Goal: Transaction & Acquisition: Purchase product/service

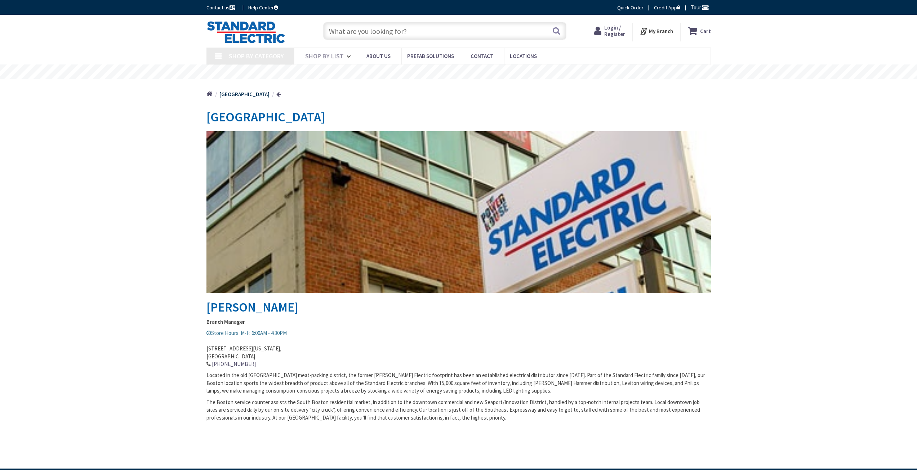
type input "[PERSON_NAME][GEOGRAPHIC_DATA], [GEOGRAPHIC_DATA]"
click at [368, 34] on input "text" at bounding box center [444, 31] width 243 height 18
click at [329, 53] on span "Shop By List" at bounding box center [324, 56] width 39 height 8
click at [407, 26] on input "text" at bounding box center [444, 31] width 243 height 18
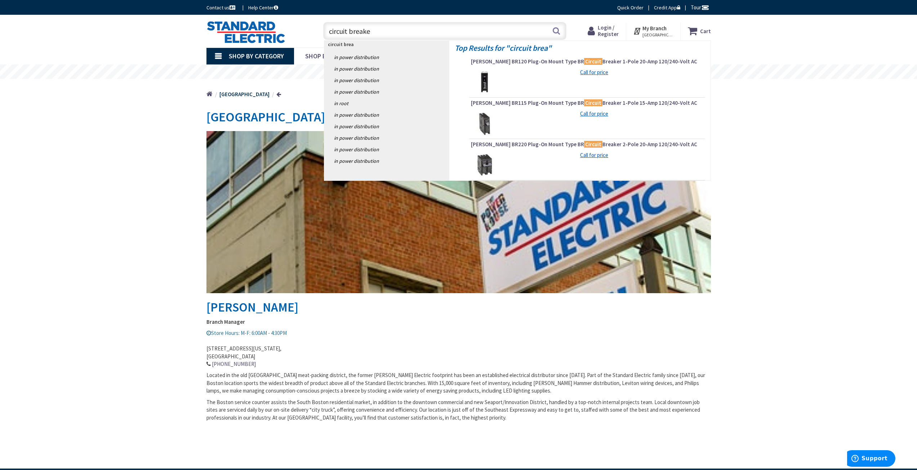
type input "circuit breaker"
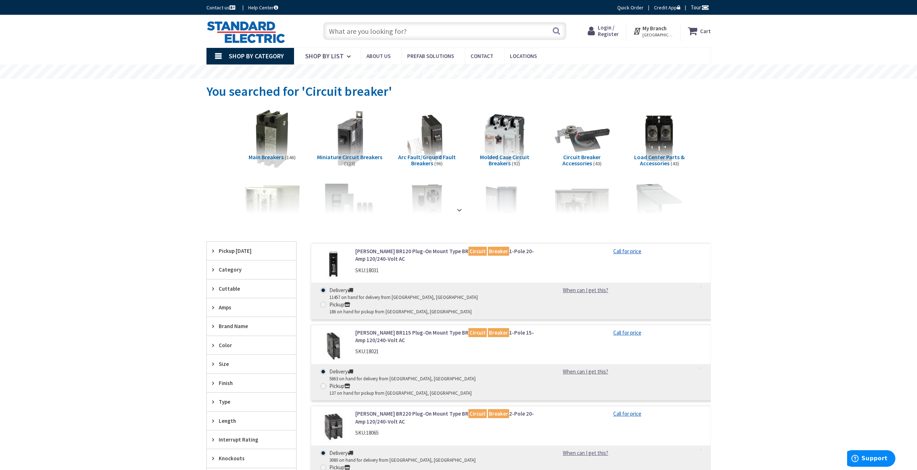
scroll to position [72, 0]
click at [225, 304] on span "Amps" at bounding box center [248, 308] width 59 height 8
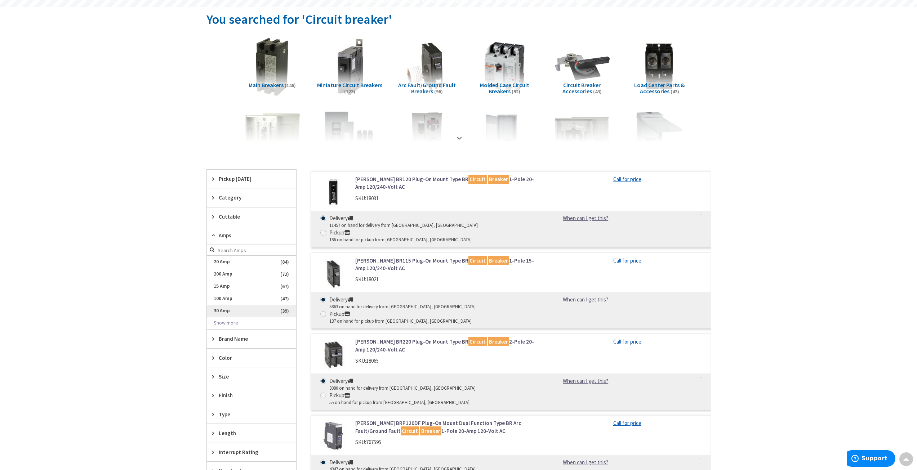
click at [216, 310] on span "30 Amp" at bounding box center [251, 311] width 89 height 12
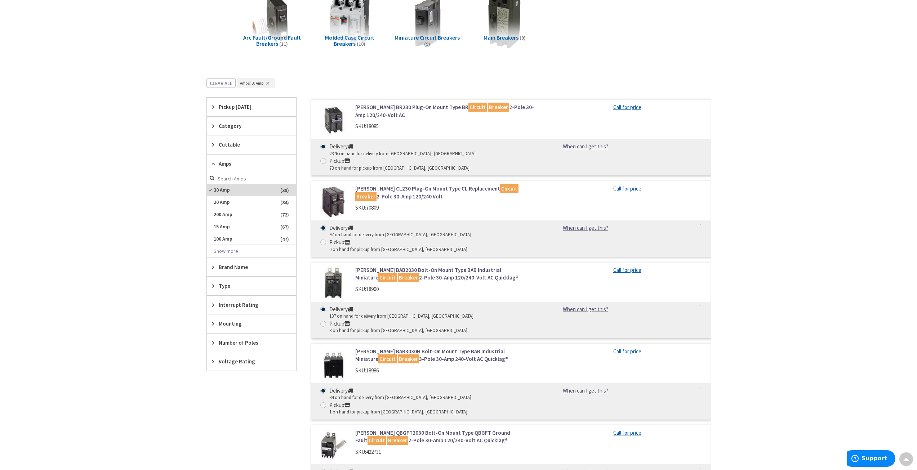
scroll to position [144, 0]
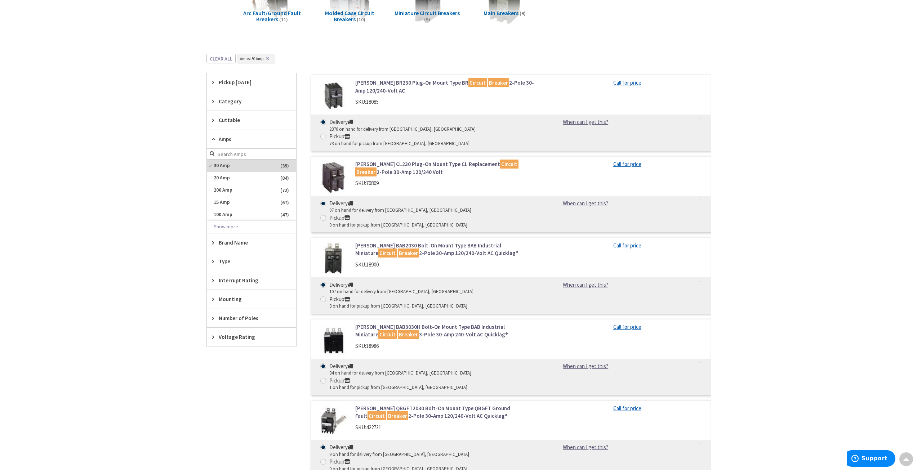
click at [234, 245] on span "Brand Name" at bounding box center [248, 243] width 59 height 8
click at [223, 269] on span "[PERSON_NAME]" at bounding box center [251, 269] width 89 height 12
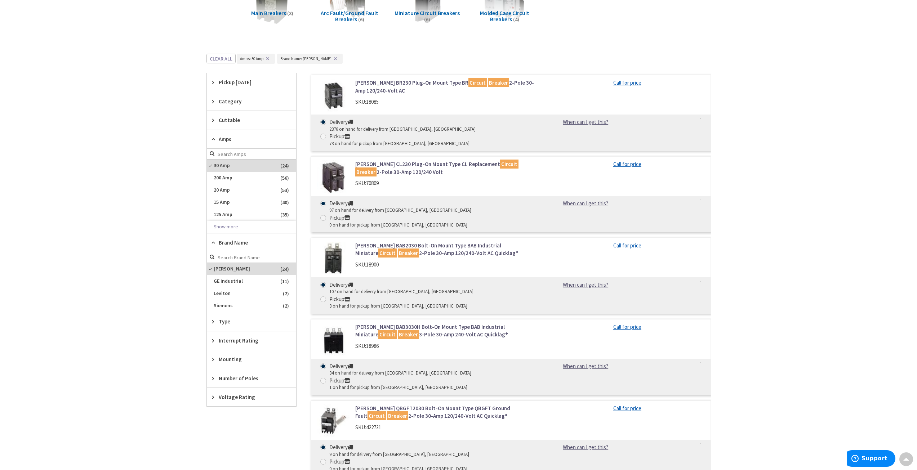
click at [220, 243] on span "Brand Name" at bounding box center [248, 243] width 59 height 8
click at [221, 138] on span "Amps" at bounding box center [248, 139] width 59 height 8
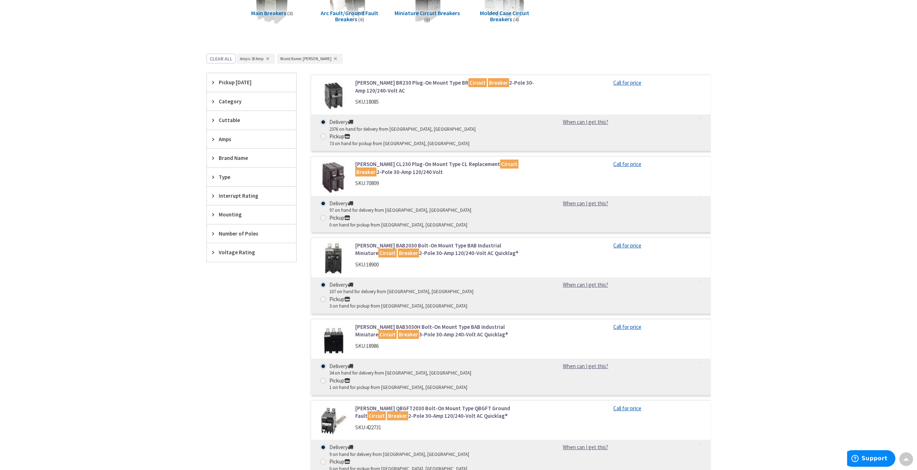
click at [224, 178] on span "Type" at bounding box center [248, 177] width 59 height 8
click at [227, 196] on span "Interrupt Rating" at bounding box center [248, 196] width 59 height 8
click at [227, 213] on span "Mounting" at bounding box center [248, 215] width 59 height 8
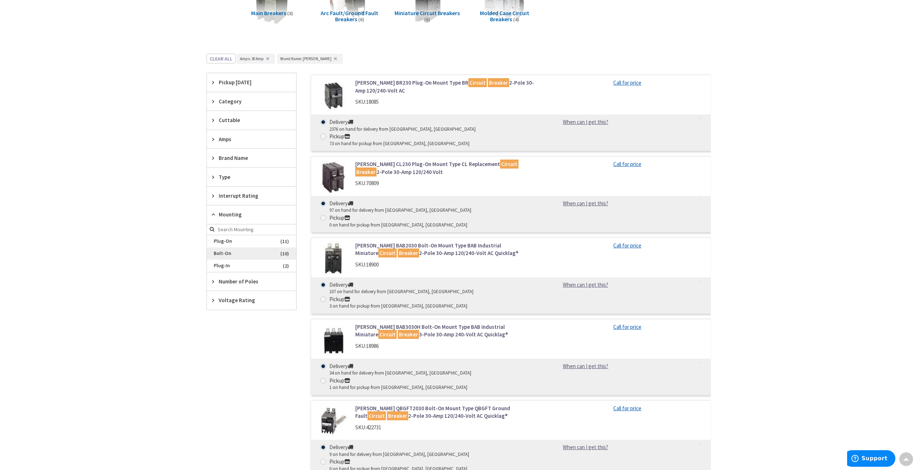
click at [219, 252] on span "Bolt-On" at bounding box center [251, 253] width 89 height 12
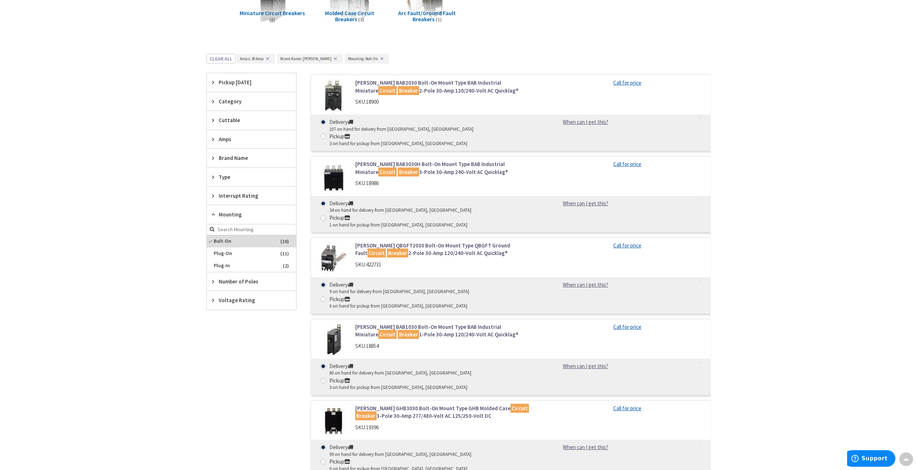
click at [231, 300] on span "Voltage Rating" at bounding box center [248, 300] width 59 height 8
click at [226, 213] on span "Mounting" at bounding box center [248, 215] width 59 height 8
click at [224, 251] on span "Voltage Rating" at bounding box center [248, 252] width 59 height 8
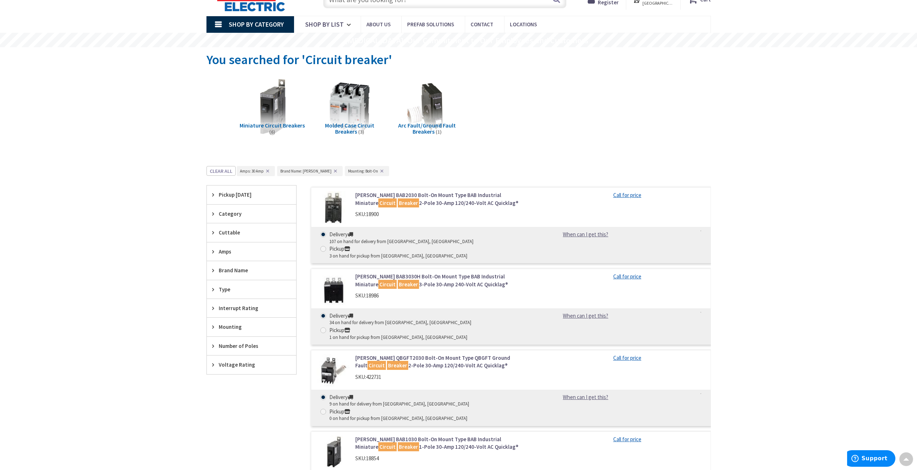
scroll to position [0, 0]
